Goal: Check status: Check status

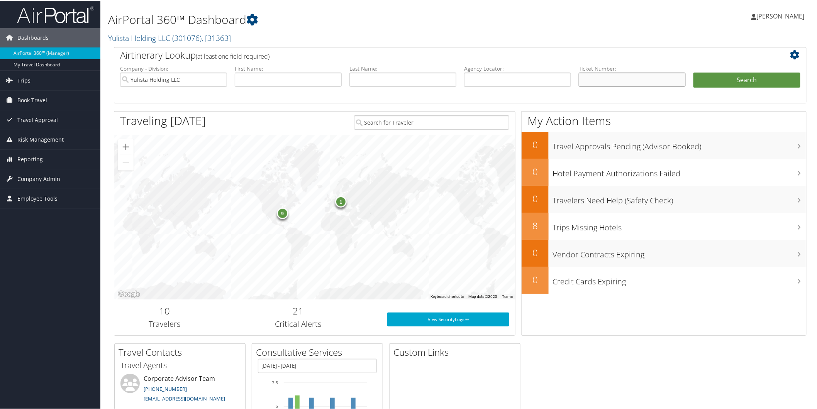
click at [595, 75] on input "text" at bounding box center [632, 79] width 107 height 14
type input "8900897557728"
click at [693, 72] on button "Search" at bounding box center [746, 79] width 107 height 15
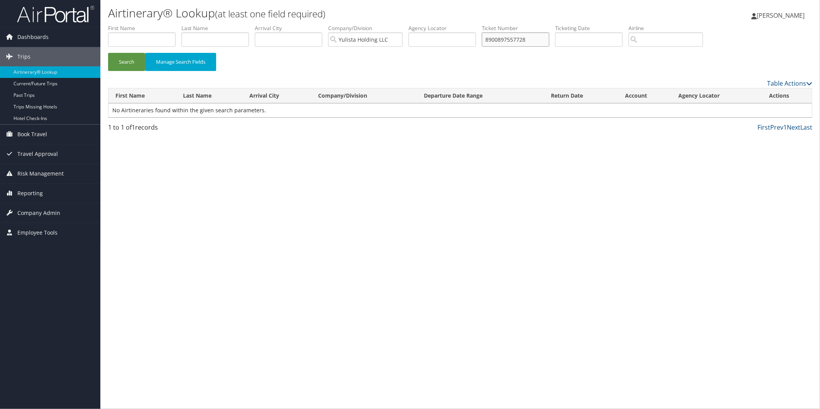
click at [523, 37] on input "8900897557728" at bounding box center [516, 39] width 68 height 14
click at [447, 43] on input "text" at bounding box center [442, 39] width 68 height 14
paste input "8900897557728"
type input "8900897557728"
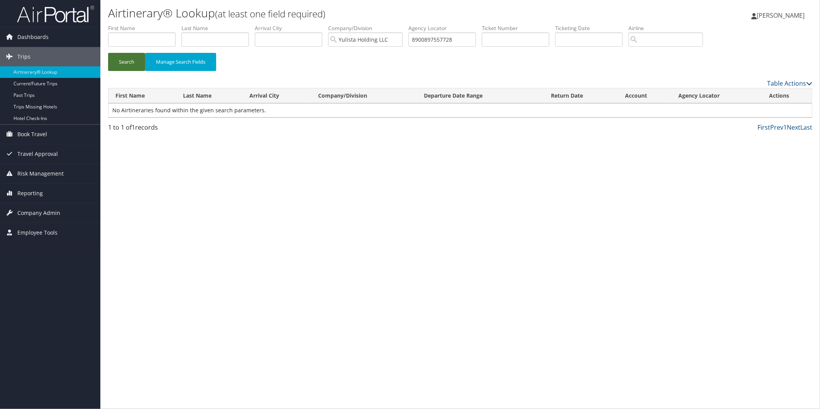
click at [128, 60] on button "Search" at bounding box center [126, 62] width 37 height 18
click at [454, 42] on input "8900897557728" at bounding box center [442, 39] width 68 height 14
type input "8900897557728"
click at [108, 53] on button "Search" at bounding box center [126, 62] width 37 height 18
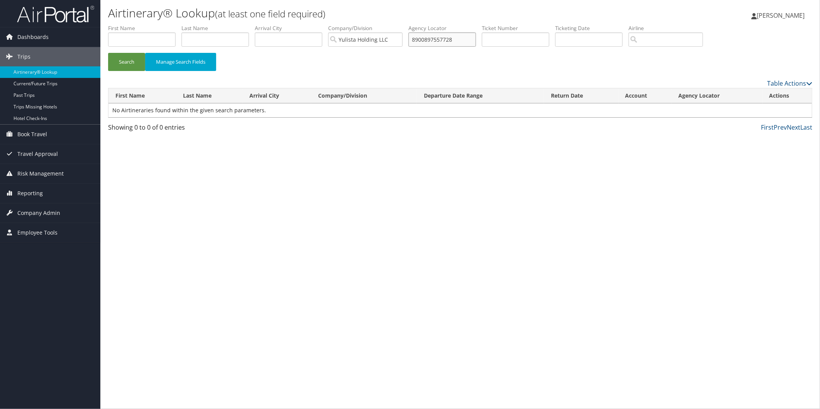
click at [452, 36] on input "8900897557728" at bounding box center [442, 39] width 68 height 14
click at [545, 42] on input "text" at bounding box center [516, 39] width 68 height 14
paste input "8900897557728"
type input "8900897557728"
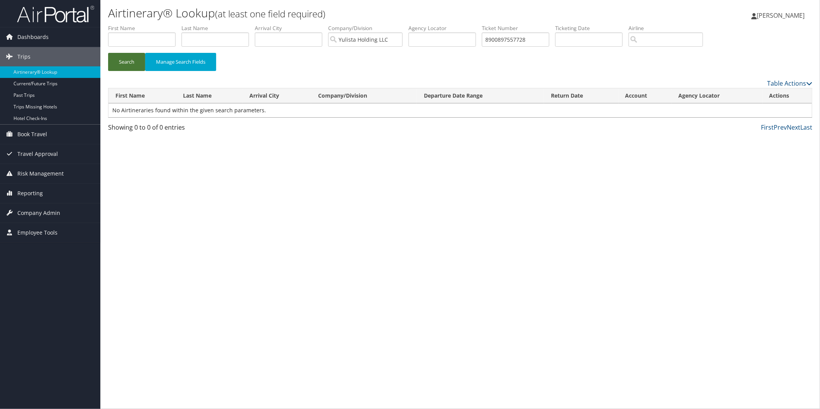
click at [134, 59] on button "Search" at bounding box center [126, 62] width 37 height 18
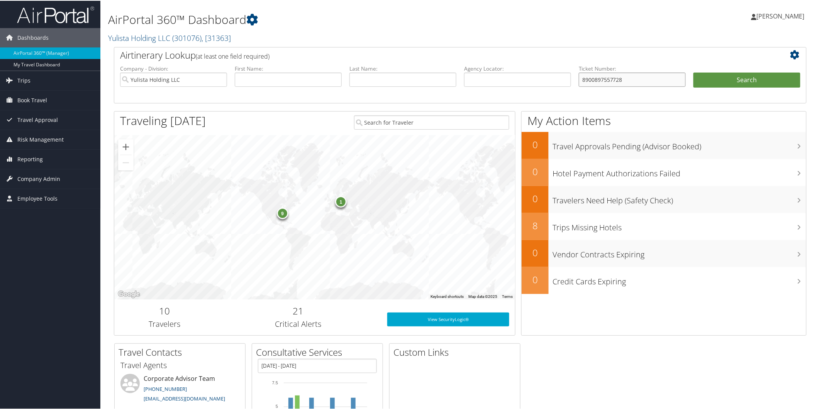
click at [638, 82] on input "8900897557728" at bounding box center [632, 79] width 107 height 14
click at [294, 80] on input "text" at bounding box center [288, 79] width 107 height 14
type input "angel"
click at [693, 72] on button "Search" at bounding box center [746, 79] width 107 height 15
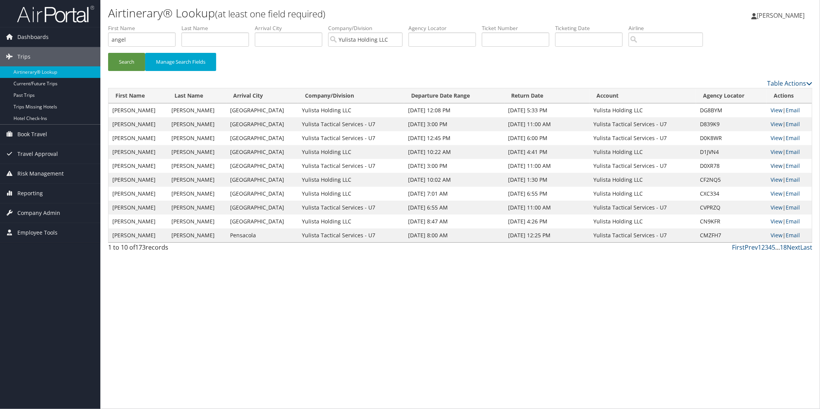
click at [772, 164] on link "View" at bounding box center [776, 165] width 12 height 7
click at [772, 111] on link "View" at bounding box center [776, 110] width 12 height 7
click at [776, 149] on link "View" at bounding box center [776, 151] width 12 height 7
click at [770, 124] on link "View" at bounding box center [776, 123] width 12 height 7
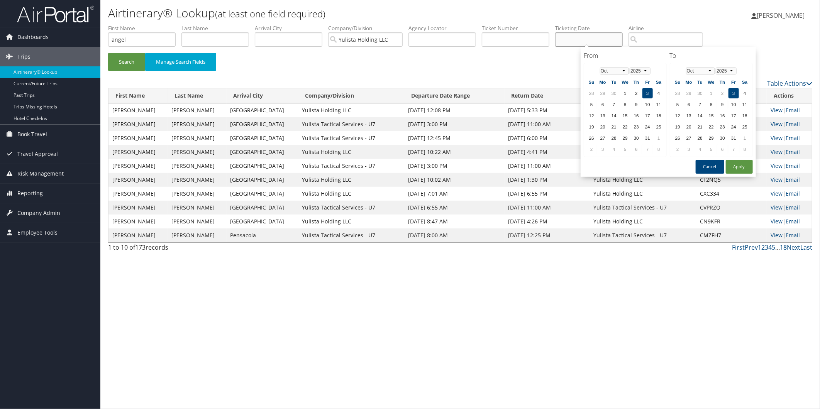
click at [613, 43] on input "text" at bounding box center [589, 39] width 68 height 14
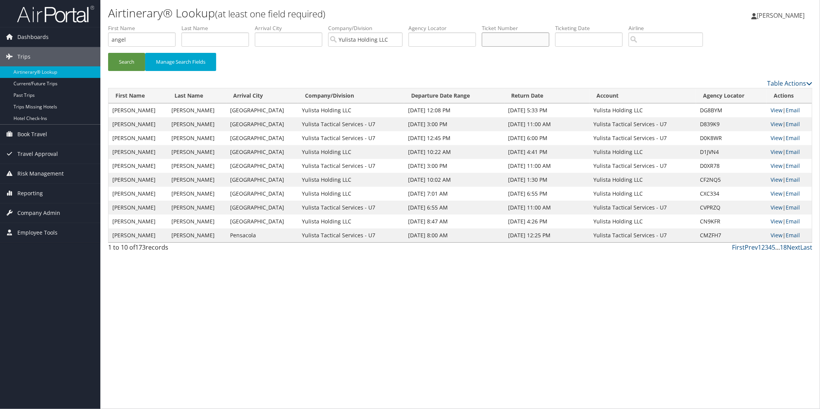
click at [549, 42] on input "text" at bounding box center [516, 39] width 68 height 14
paste input "8900897557728"
type input "8900897557728"
click at [130, 62] on button "Search" at bounding box center [126, 62] width 37 height 18
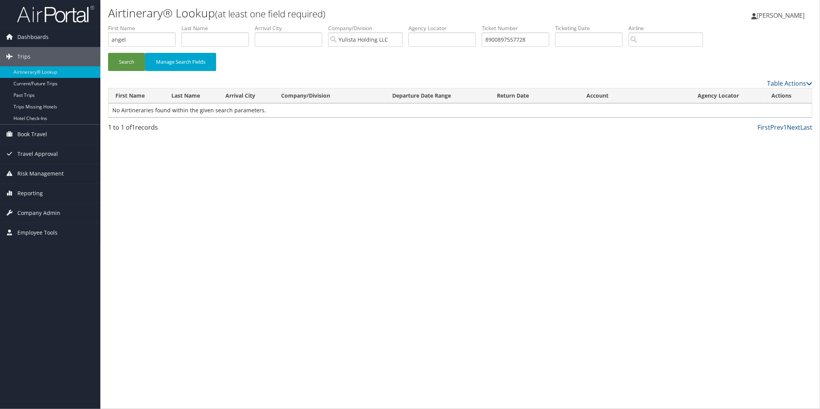
click at [707, 199] on div "Airtinerary® Lookup (at least one field required) Angela Patino Angela Patino M…" at bounding box center [459, 204] width 719 height 409
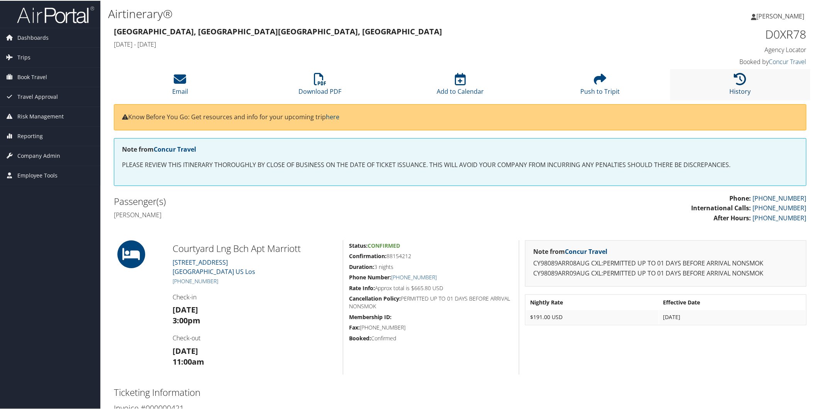
click at [731, 88] on link "History" at bounding box center [739, 85] width 21 height 19
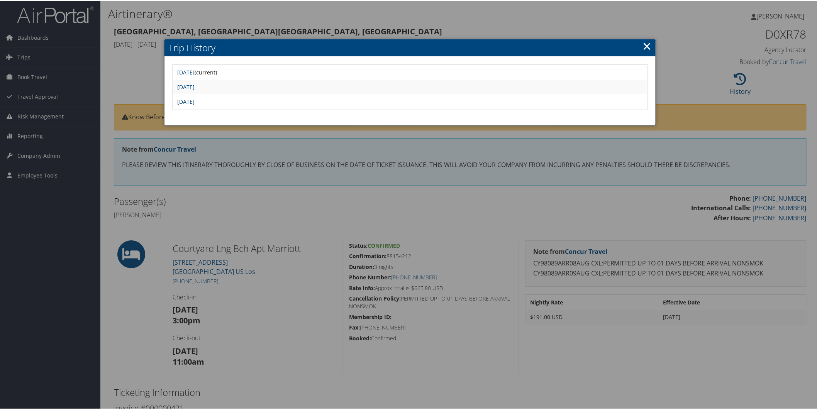
click at [195, 98] on link "Tue Aug 5 13:40:29 MDT 2025" at bounding box center [185, 100] width 17 height 7
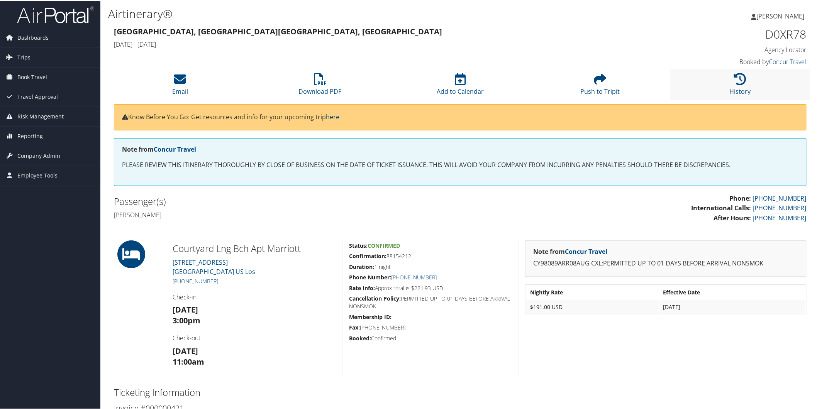
click at [729, 83] on li "History" at bounding box center [740, 83] width 140 height 31
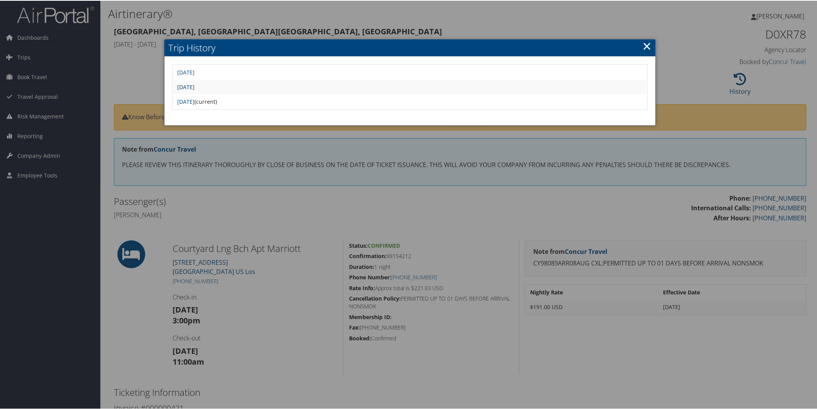
click at [195, 86] on link "[DATE]" at bounding box center [185, 86] width 17 height 7
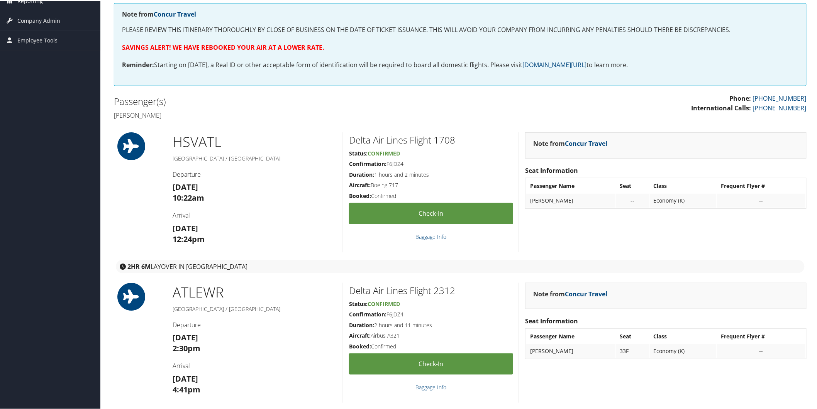
scroll to position [10, 0]
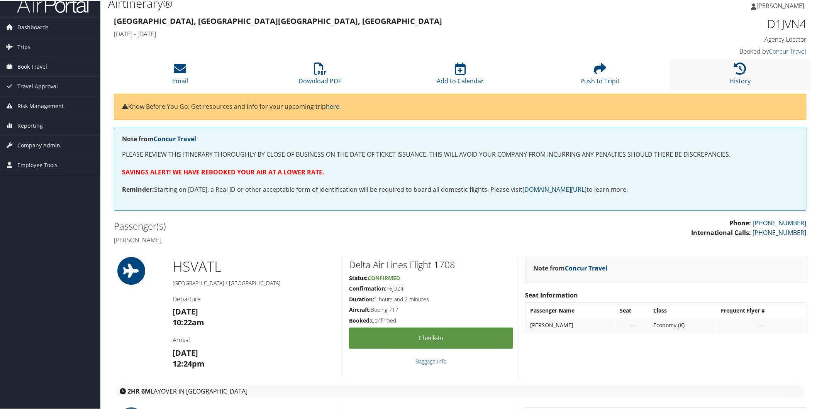
click at [729, 73] on li "History" at bounding box center [740, 73] width 140 height 31
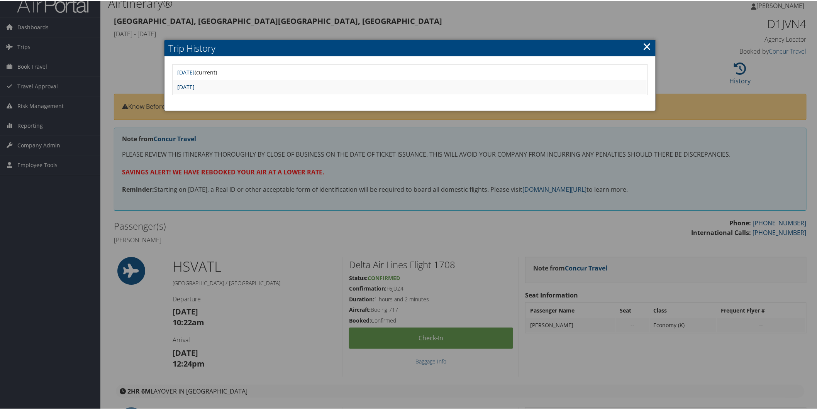
click at [195, 88] on link "[DATE]" at bounding box center [185, 86] width 17 height 7
